Goal: Information Seeking & Learning: Learn about a topic

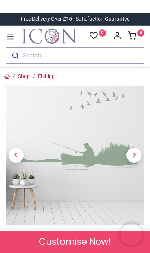
click at [115, 175] on img at bounding box center [75, 155] width 139 height 139
click at [137, 155] on span "Next" at bounding box center [133, 155] width 15 height 15
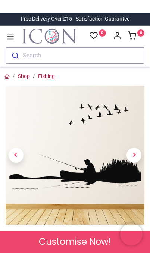
click at [9, 36] on icon at bounding box center [11, 37] width 10 height 10
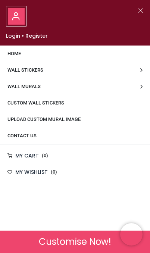
click at [19, 70] on span "Wall Stickers" at bounding box center [25, 70] width 36 height 6
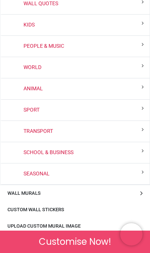
scroll to position [107, 0]
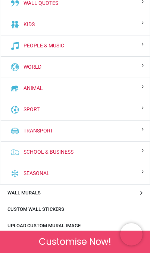
click at [29, 132] on link "Transport" at bounding box center [37, 130] width 32 height 7
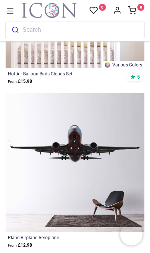
scroll to position [4331, 0]
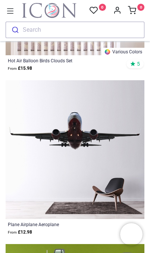
click at [32, 164] on img at bounding box center [75, 149] width 139 height 139
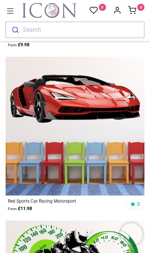
scroll to position [6975, 0]
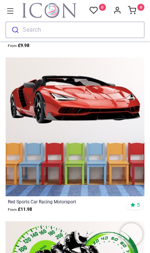
click at [10, 10] on icon at bounding box center [11, 11] width 10 height 10
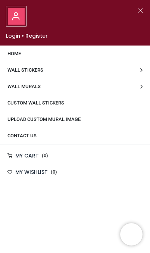
click at [13, 72] on span "Wall Stickers" at bounding box center [25, 70] width 36 height 6
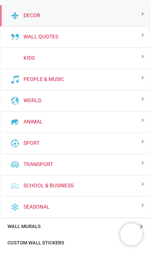
scroll to position [73, 0]
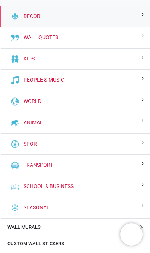
click at [21, 83] on link "People & Music" at bounding box center [43, 79] width 44 height 7
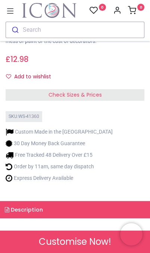
scroll to position [198, 0]
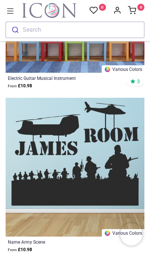
scroll to position [6938, 0]
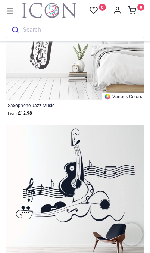
scroll to position [13301, 0]
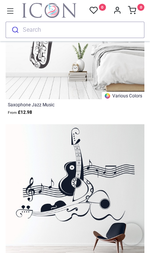
click at [22, 12] on img "Logo of Icon Wall Stickers" at bounding box center [49, 10] width 54 height 15
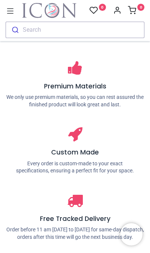
scroll to position [2283, 0]
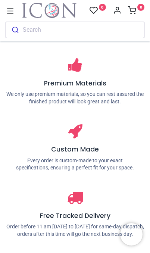
click at [8, 9] on icon at bounding box center [10, 10] width 7 height 5
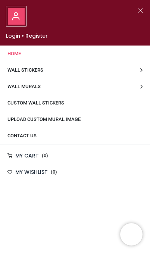
click at [8, 78] on link "Wall Stickers" at bounding box center [75, 70] width 150 height 16
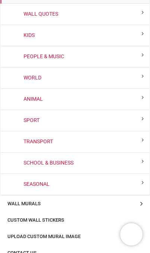
scroll to position [100, 0]
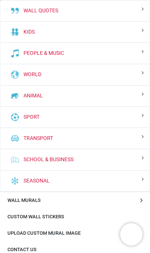
click at [24, 118] on link "Sport" at bounding box center [30, 116] width 19 height 7
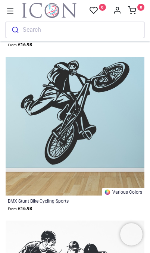
scroll to position [7303, 0]
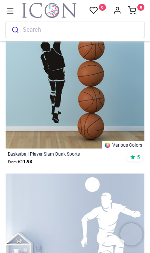
scroll to position [17343, 0]
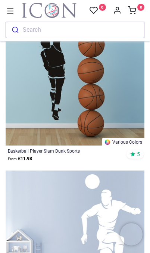
click at [73, 29] on button "Search" at bounding box center [75, 30] width 139 height 16
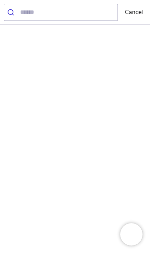
click at [32, 13] on input "search" at bounding box center [68, 12] width 97 height 16
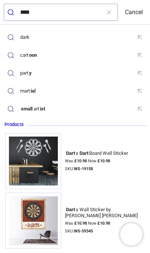
type input "*****"
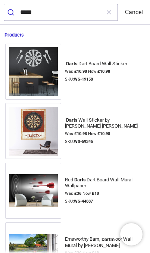
click at [47, 122] on img at bounding box center [33, 131] width 56 height 56
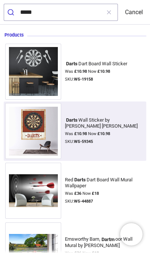
click at [33, 75] on img at bounding box center [33, 72] width 56 height 56
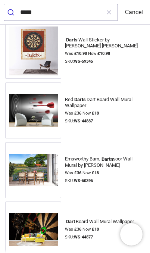
scroll to position [81, 0]
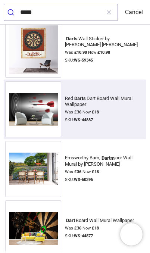
click at [30, 110] on img at bounding box center [33, 110] width 56 height 40
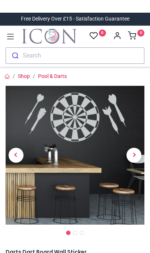
scroll to position [19, 0]
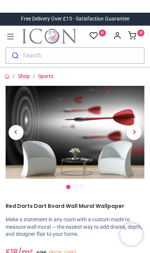
click at [135, 134] on span "Next" at bounding box center [133, 132] width 15 height 15
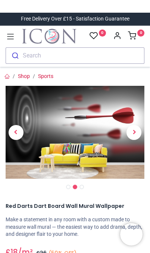
click at [135, 136] on span "Next" at bounding box center [133, 132] width 15 height 15
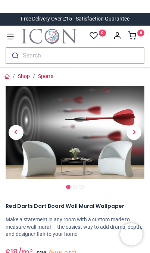
click at [11, 31] on link at bounding box center [11, 35] width 10 height 13
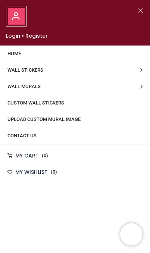
click at [13, 69] on span "Wall Stickers" at bounding box center [25, 70] width 36 height 6
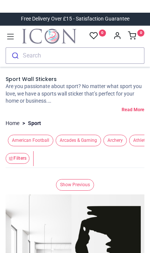
click at [29, 58] on div "Search" at bounding box center [32, 56] width 18 height 6
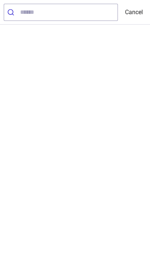
click at [30, 12] on input "search" at bounding box center [68, 12] width 97 height 16
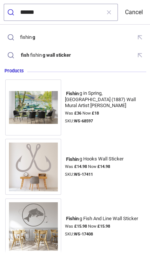
type input "*******"
click at [12, 12] on button "submit" at bounding box center [12, 12] width 16 height 16
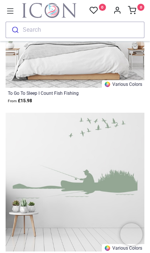
scroll to position [9776, 0]
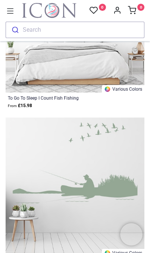
click at [115, 169] on img at bounding box center [75, 187] width 139 height 139
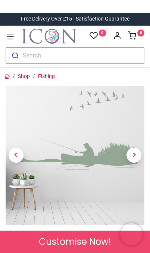
click at [98, 159] on img at bounding box center [75, 155] width 139 height 139
